Goal: Task Accomplishment & Management: Use online tool/utility

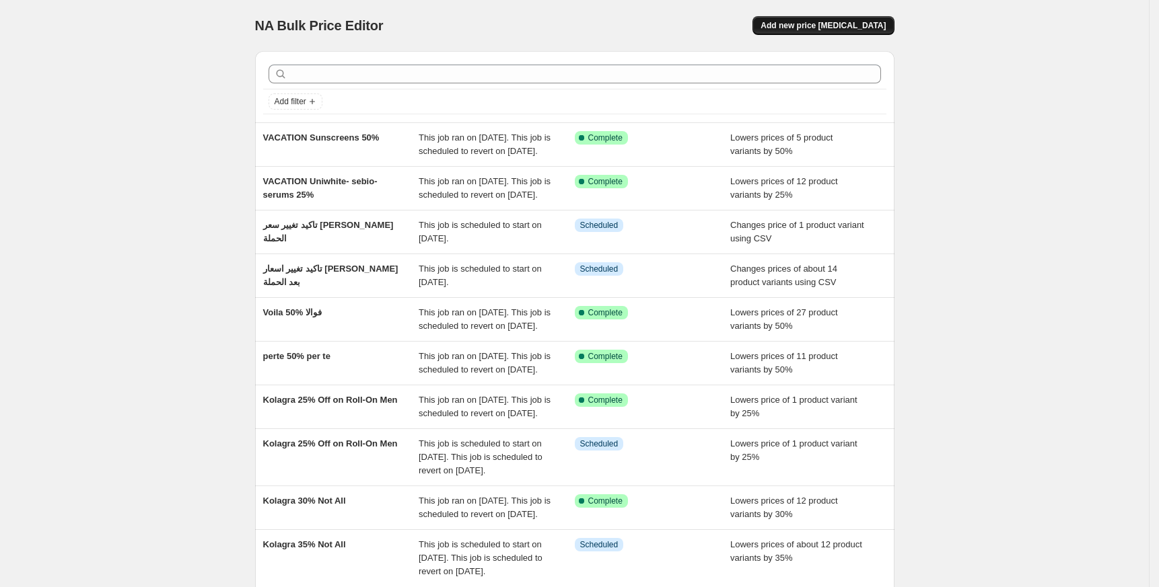
click at [873, 23] on span "Add new price change job" at bounding box center [822, 25] width 125 height 11
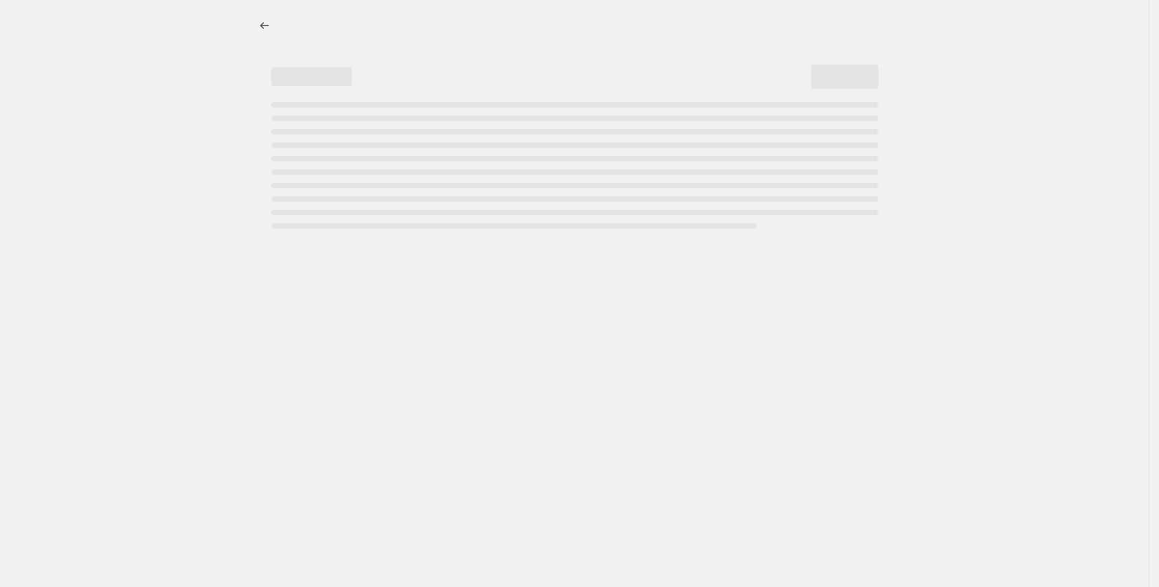
select select "percentage"
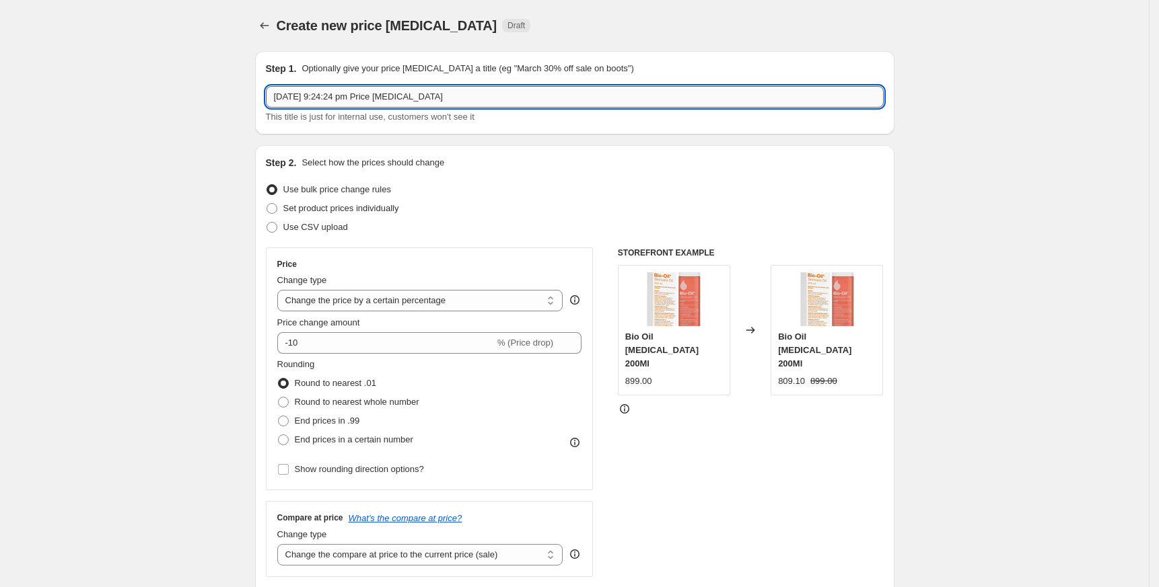
drag, startPoint x: 505, startPoint y: 100, endPoint x: 272, endPoint y: 104, distance: 233.5
click at [273, 104] on input "4 Oct 2025, 9:24:24 pm Price change job" at bounding box center [575, 97] width 618 height 22
paste input "lavie"
click at [357, 93] on input "lavie" at bounding box center [575, 97] width 618 height 22
type input "DermaSeries"
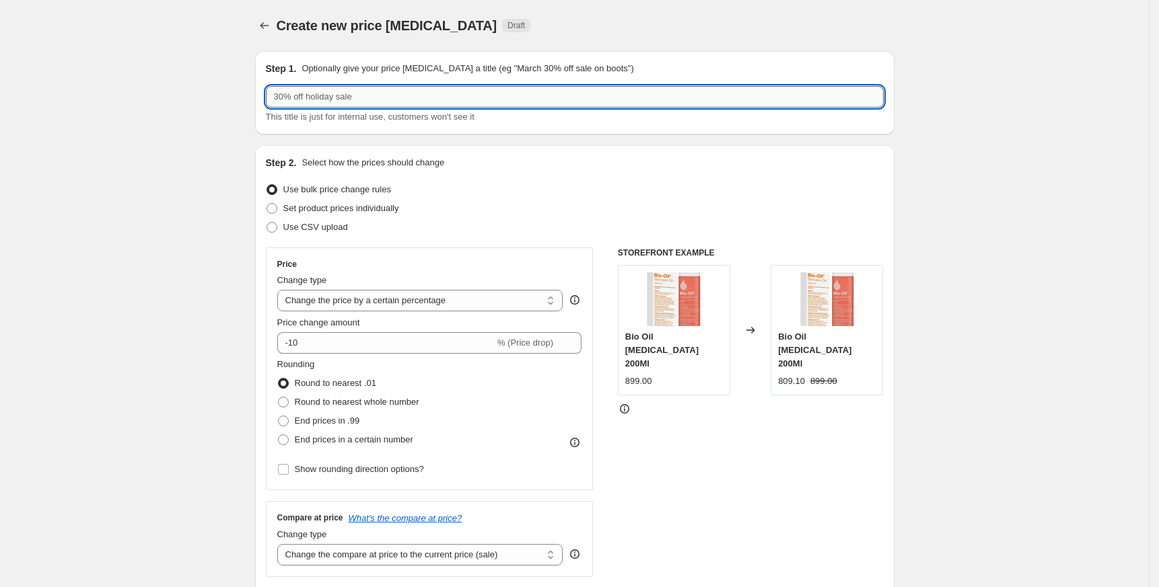
paste input "DermaSeries"
click at [432, 91] on input "DermaSeries Derma Series" at bounding box center [575, 97] width 618 height 22
type input "DermaSeries Derma Series 50%"
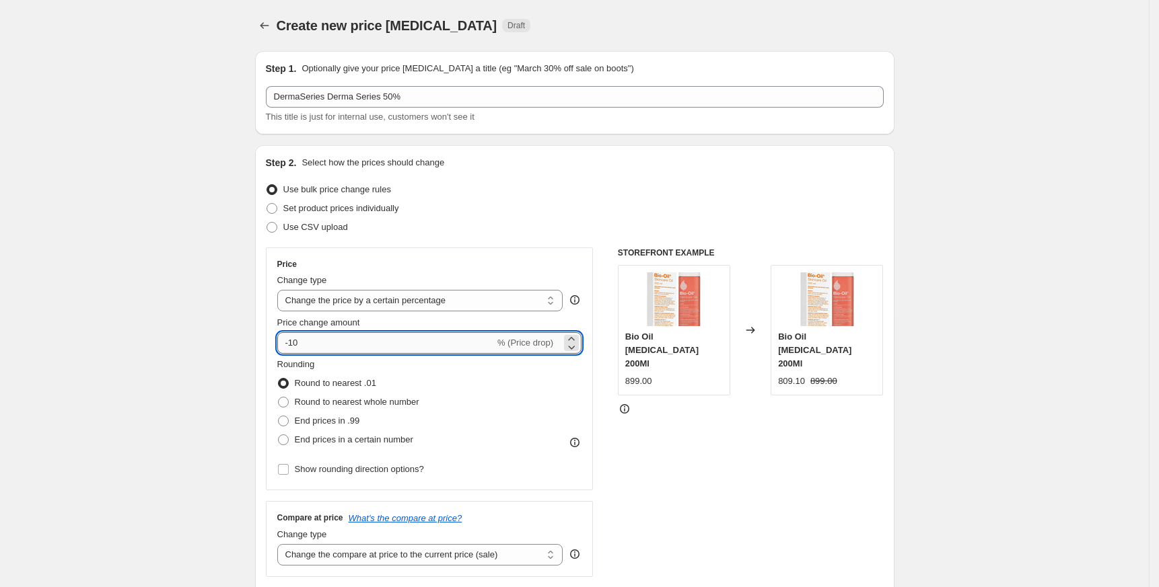
drag, startPoint x: 295, startPoint y: 338, endPoint x: 378, endPoint y: 341, distance: 83.5
click at [378, 341] on input "-10" at bounding box center [385, 343] width 217 height 22
type input "-1"
type input "-50"
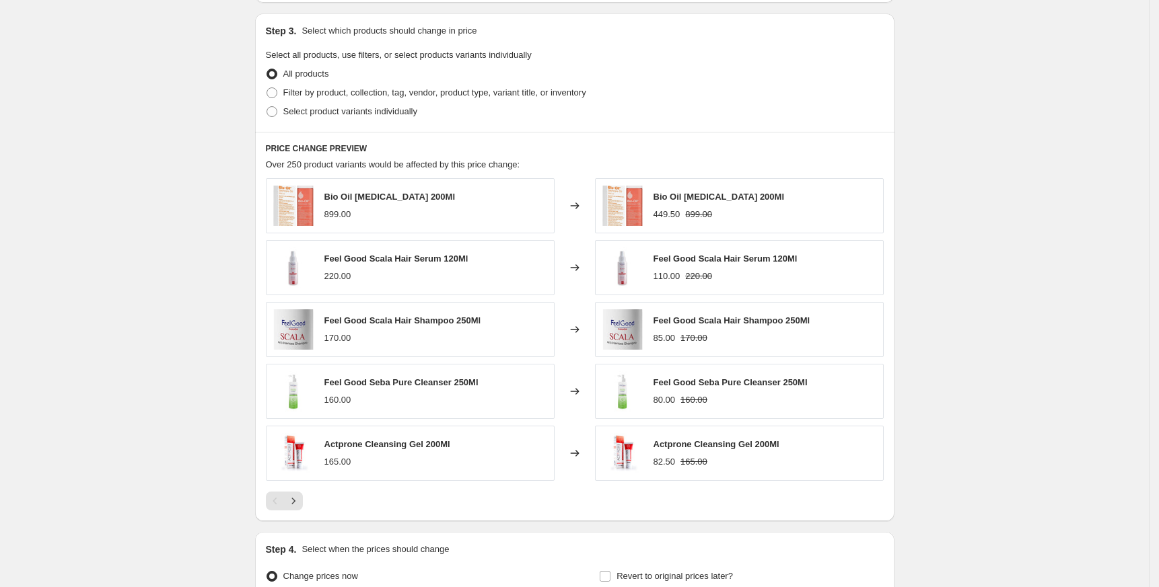
scroll to position [717, 0]
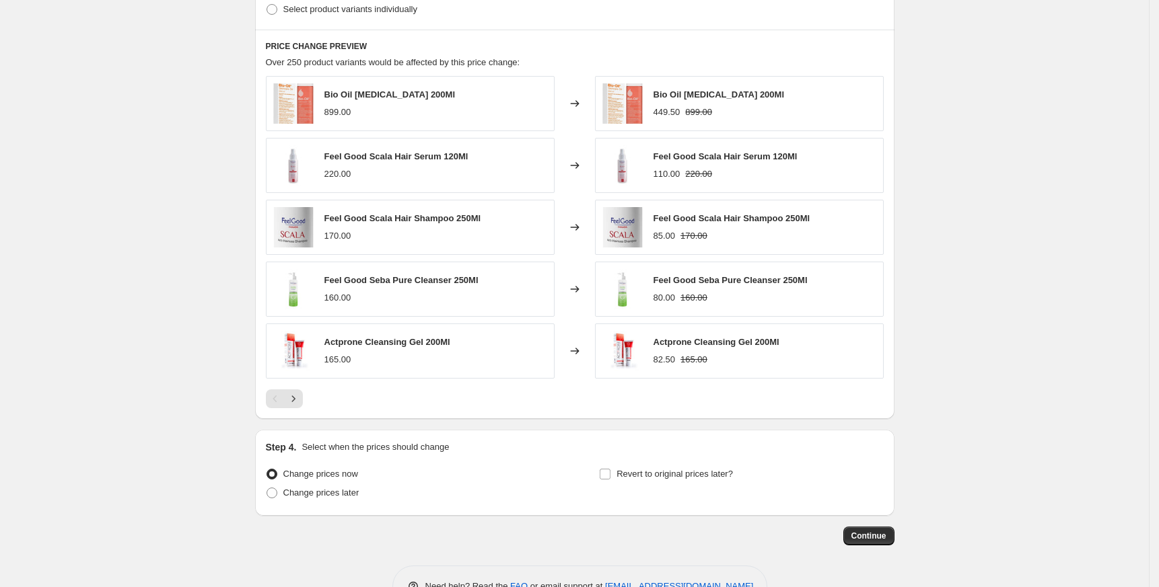
click at [368, 9] on span "Select product variants individually" at bounding box center [350, 9] width 134 height 10
click at [267, 5] on input "Select product variants individually" at bounding box center [266, 4] width 1 height 1
radio input "true"
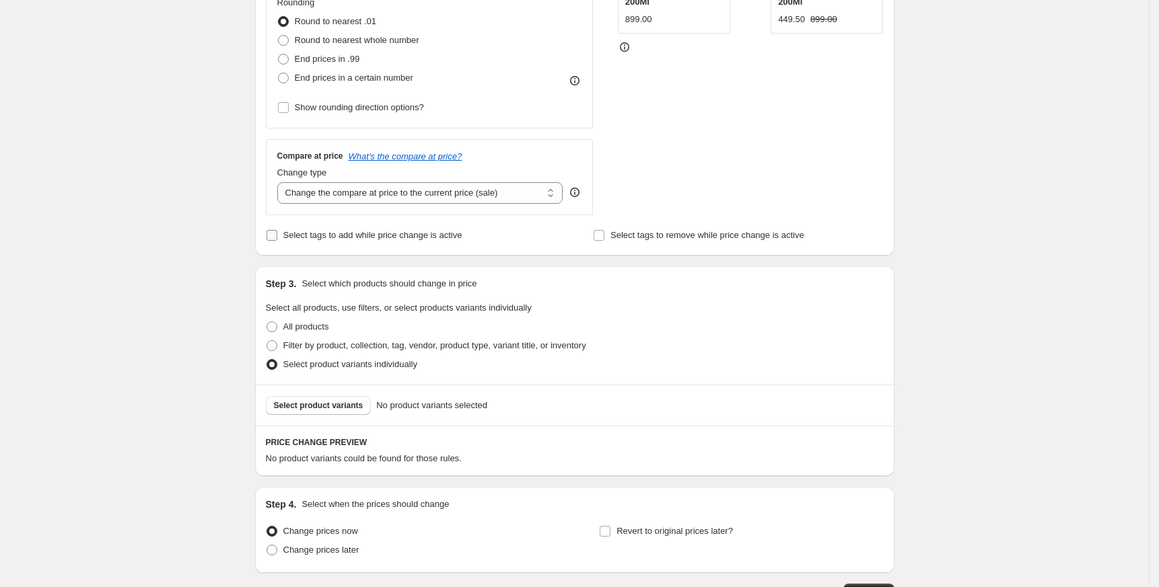
scroll to position [460, 0]
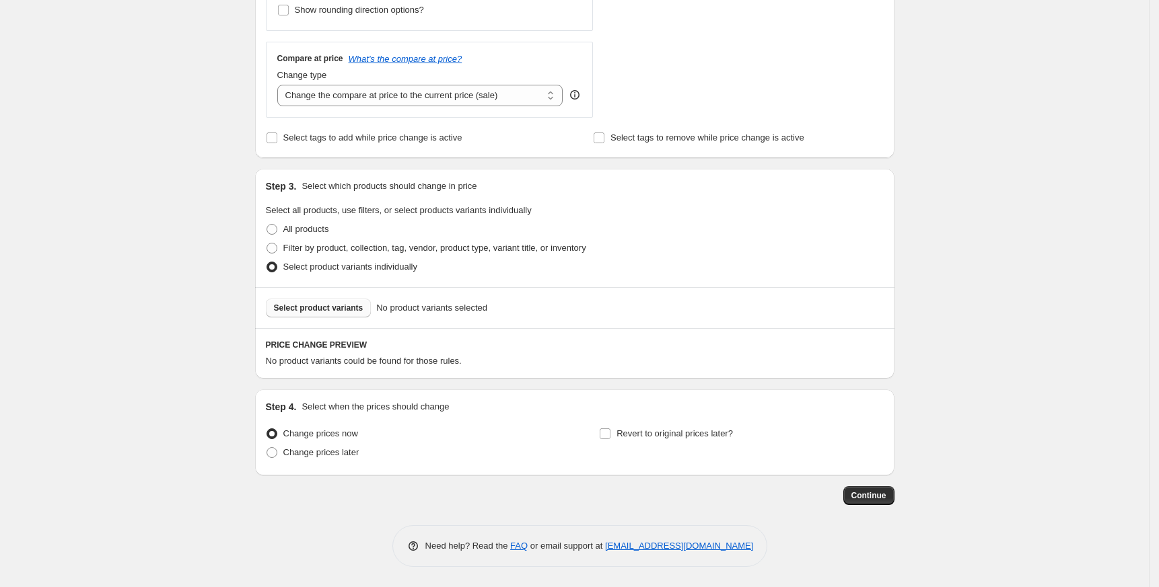
click at [326, 314] on span "Select product variants" at bounding box center [318, 308] width 89 height 11
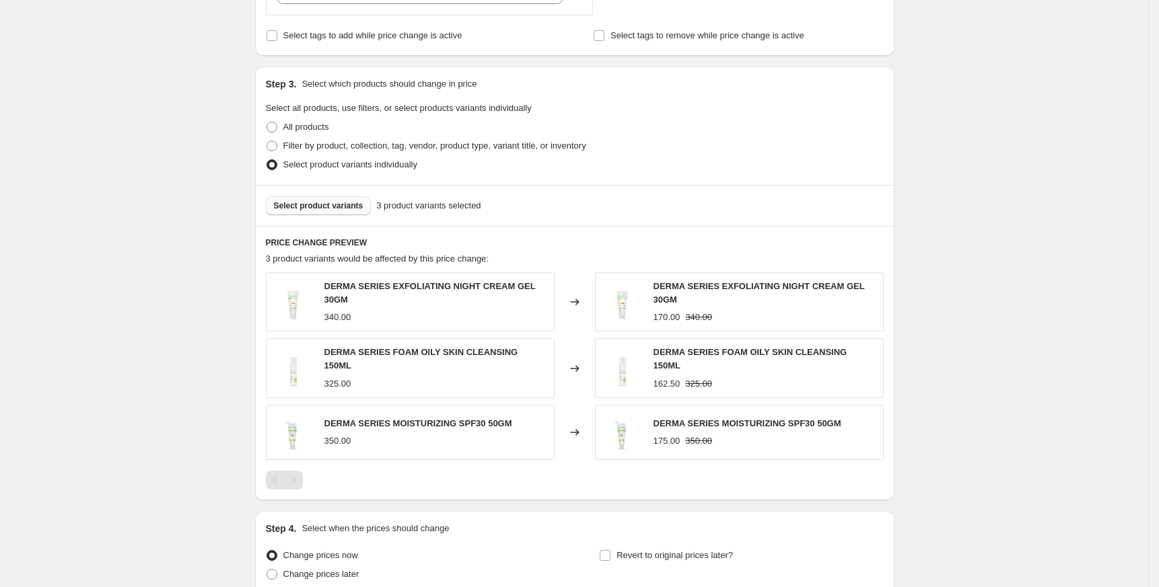
scroll to position [680, 0]
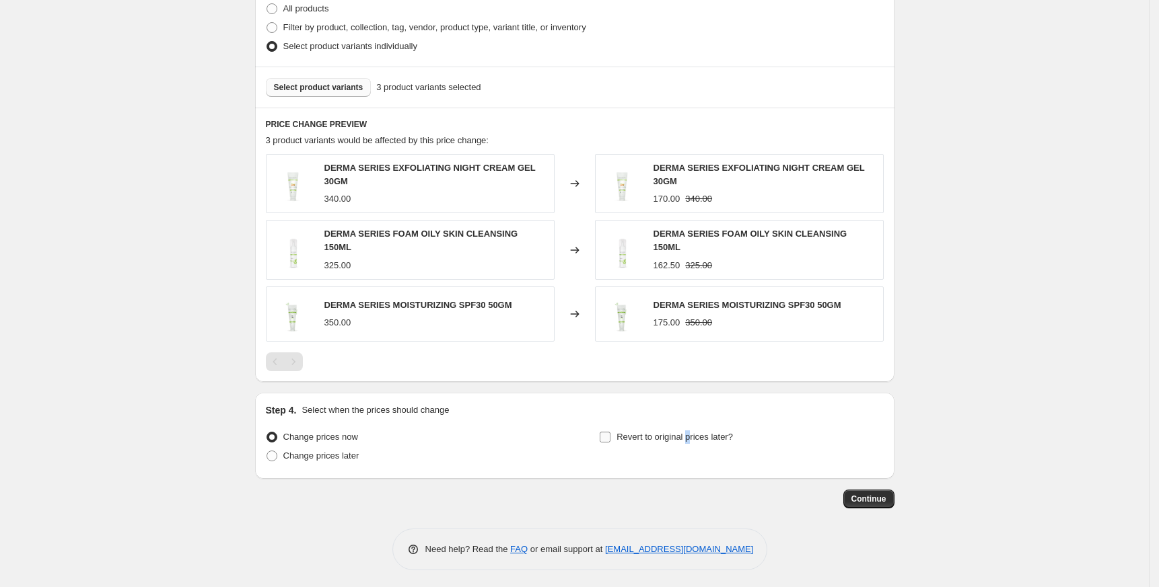
click at [692, 431] on span "Revert to original prices later?" at bounding box center [674, 437] width 116 height 13
click at [690, 432] on span "Revert to original prices later?" at bounding box center [674, 437] width 116 height 10
click at [610, 432] on input "Revert to original prices later?" at bounding box center [605, 437] width 11 height 11
checkbox input "true"
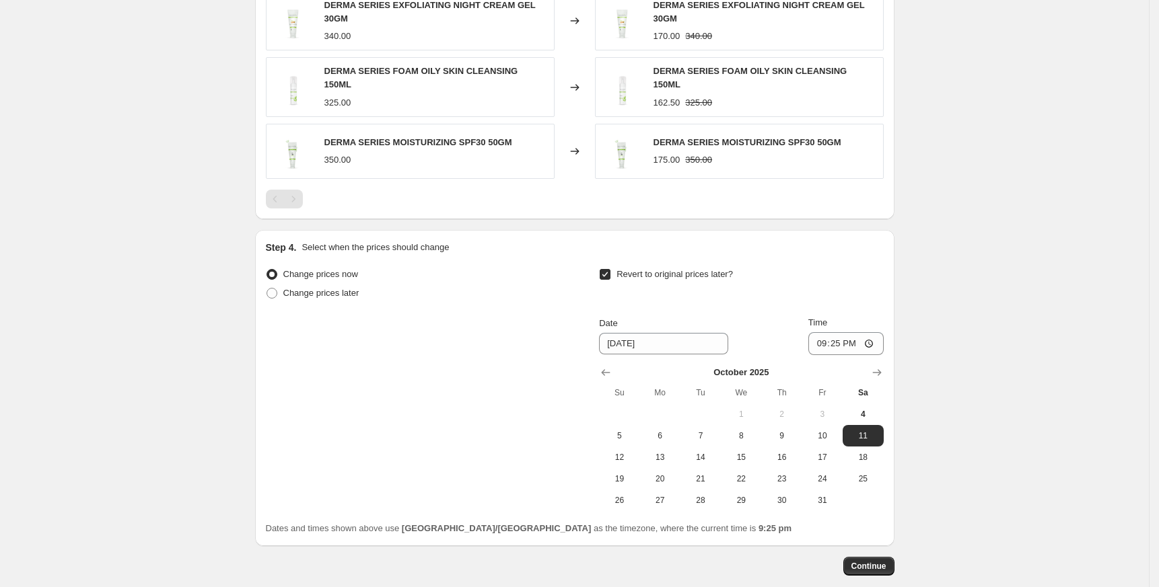
scroll to position [910, 0]
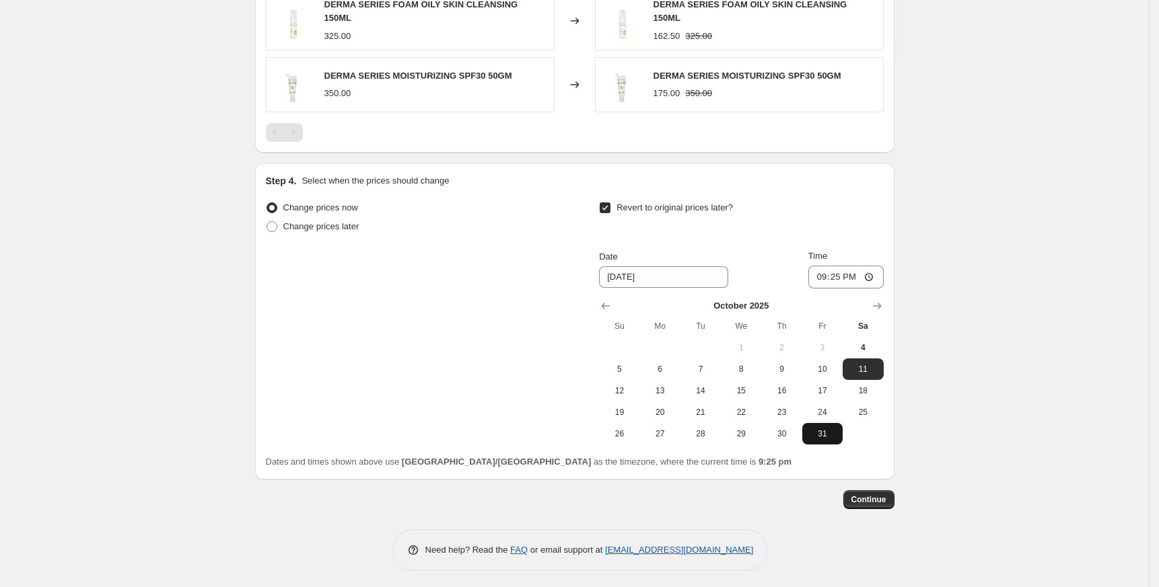
click at [822, 433] on span "31" at bounding box center [822, 434] width 30 height 11
type input "10/31/2025"
click at [827, 273] on input "21:25" at bounding box center [845, 277] width 75 height 23
type input "23:45"
click at [866, 500] on span "Continue" at bounding box center [868, 500] width 35 height 11
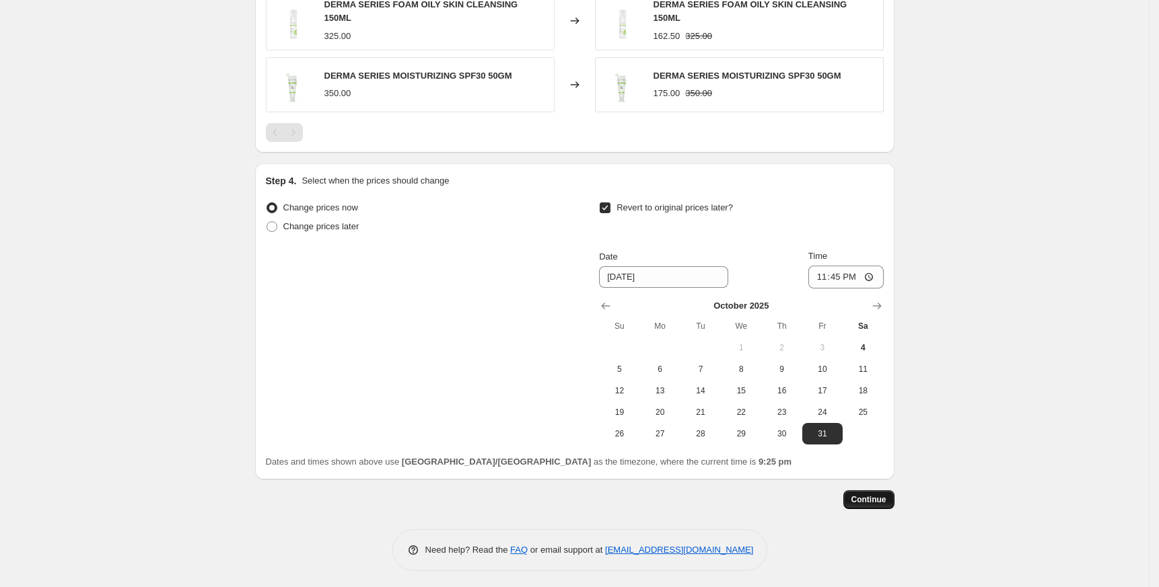
scroll to position [0, 0]
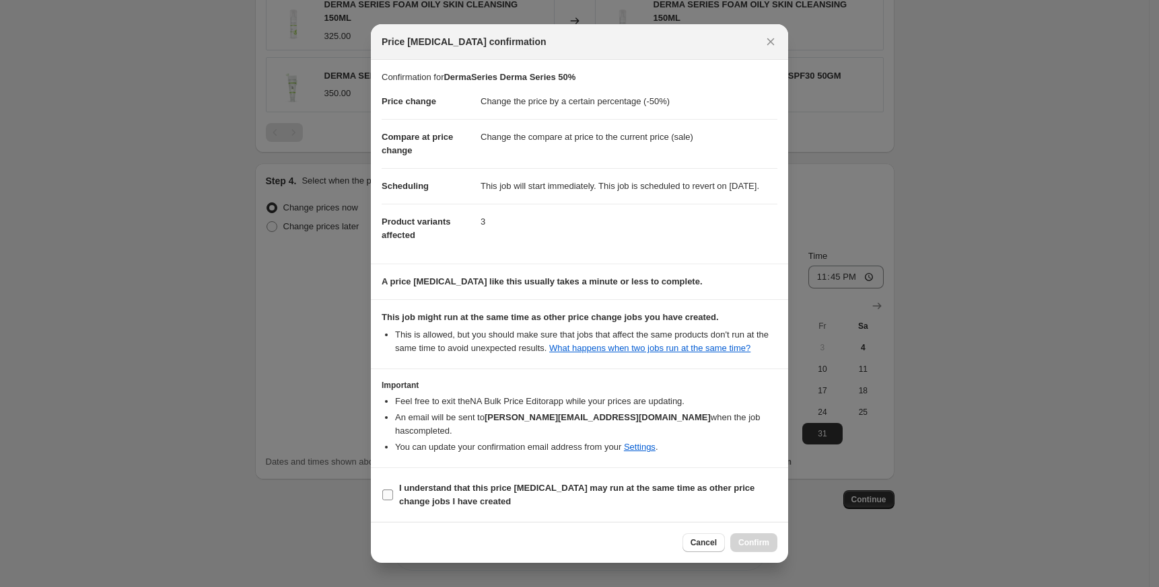
click at [520, 493] on b "I understand that this price change job may run at the same time as other price…" at bounding box center [576, 495] width 355 height 24
click at [393, 493] on input "I understand that this price change job may run at the same time as other price…" at bounding box center [387, 495] width 11 height 11
checkbox input "true"
click at [764, 542] on span "Confirm" at bounding box center [753, 543] width 31 height 11
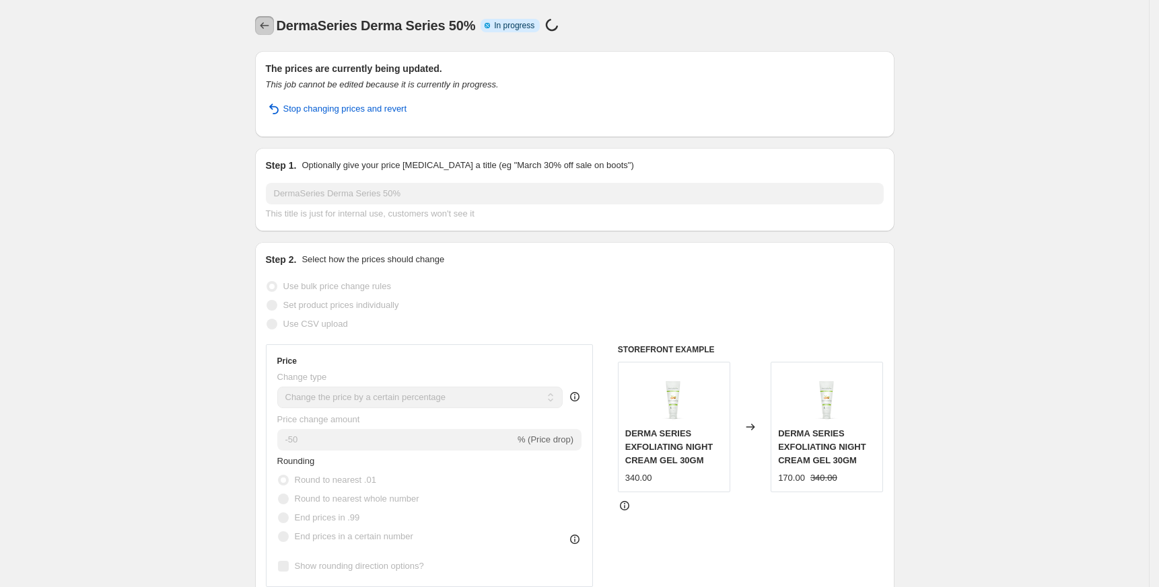
click at [260, 23] on button "Price change jobs" at bounding box center [264, 25] width 19 height 19
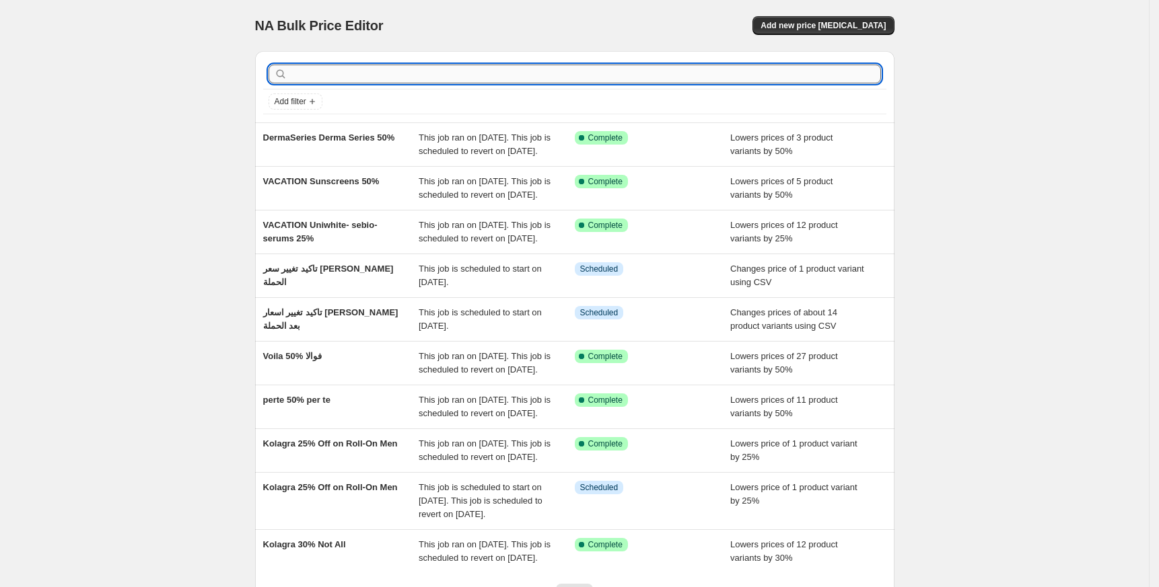
click at [378, 78] on input "text" at bounding box center [585, 74] width 591 height 19
type input "voi"
